Goal: Find specific page/section: Find specific page/section

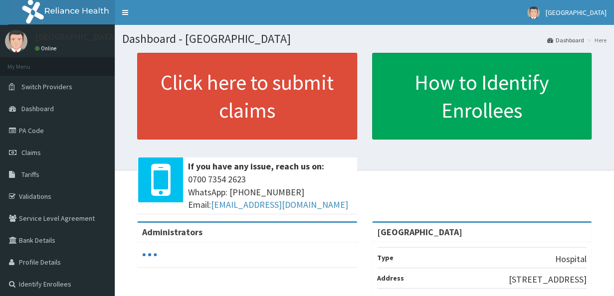
click at [76, 135] on link "PA Code" at bounding box center [57, 131] width 115 height 22
click at [50, 127] on link "PA Code" at bounding box center [57, 131] width 115 height 22
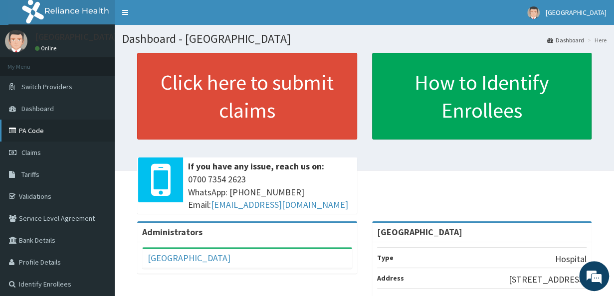
click at [71, 128] on link "PA Code" at bounding box center [57, 131] width 115 height 22
